Goal: Task Accomplishment & Management: Manage account settings

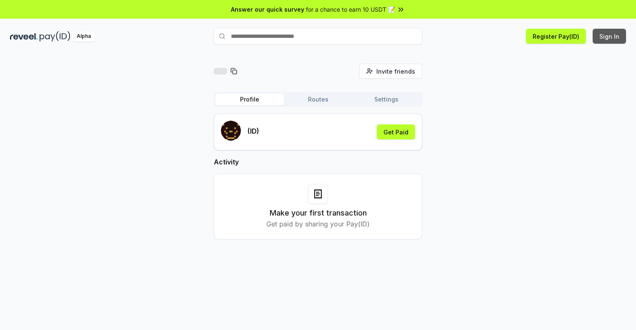
click at [610, 36] on button "Sign In" at bounding box center [609, 36] width 33 height 15
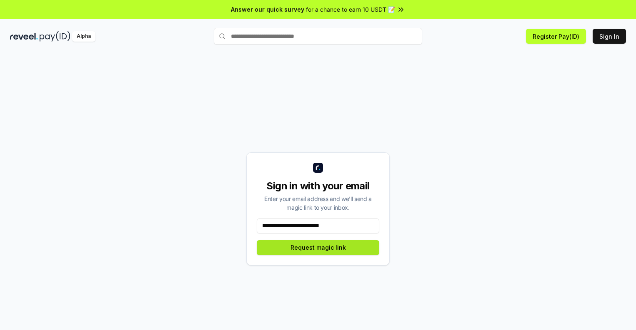
type input "**********"
click at [318, 248] on button "Request magic link" at bounding box center [318, 247] width 123 height 15
